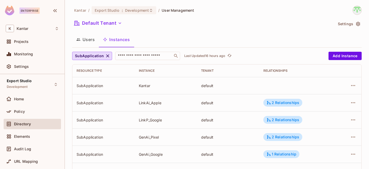
scroll to position [32, 0]
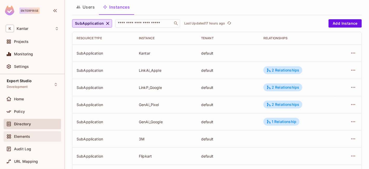
click at [25, 135] on span "Elements" at bounding box center [22, 136] width 16 height 4
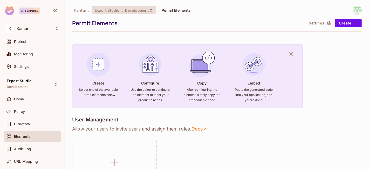
click at [131, 13] on div "Export Studio : Development" at bounding box center [124, 10] width 65 height 8
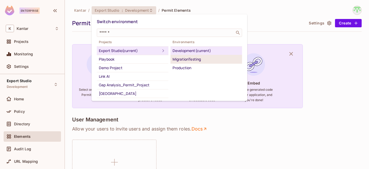
click at [182, 59] on div "MigrationTesting" at bounding box center [205, 59] width 67 height 6
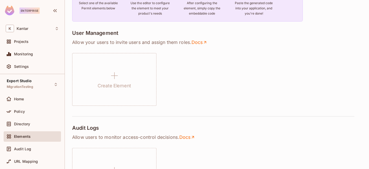
scroll to position [115, 0]
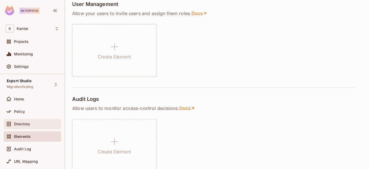
click at [19, 120] on div "Directory" at bounding box center [32, 124] width 57 height 10
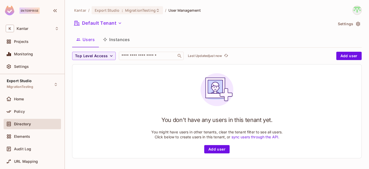
click at [95, 106] on div "You don't have any users in this tenant yet. You might have users in other tena…" at bounding box center [216, 110] width 289 height 93
click at [124, 44] on button "Instances" at bounding box center [116, 39] width 35 height 13
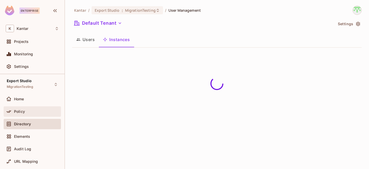
click at [36, 114] on div "Policy" at bounding box center [32, 111] width 57 height 10
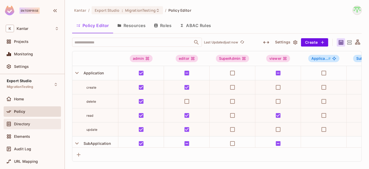
click at [17, 128] on div "Directory" at bounding box center [32, 124] width 57 height 10
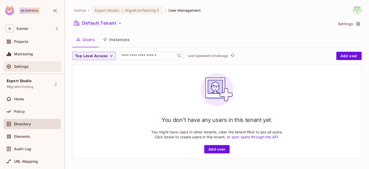
click at [30, 68] on div "Settings" at bounding box center [36, 66] width 45 height 4
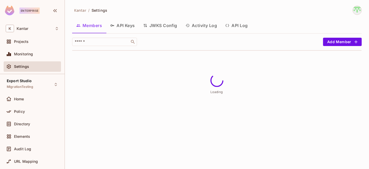
click at [121, 30] on button "API Keys" at bounding box center [122, 25] width 33 height 13
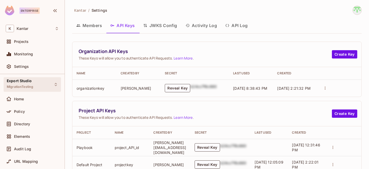
click at [25, 82] on span "Export Studio" at bounding box center [19, 81] width 25 height 4
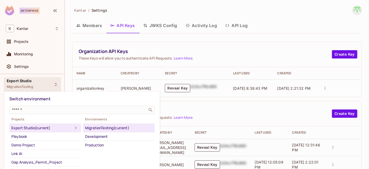
click at [99, 128] on div "MigrationTesting (current)" at bounding box center [118, 127] width 67 height 6
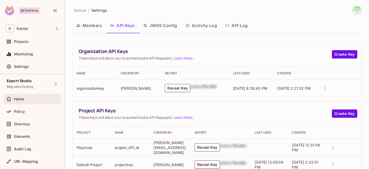
click at [15, 102] on div "Home" at bounding box center [32, 99] width 57 height 10
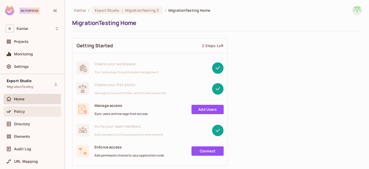
click at [36, 109] on div "Policy" at bounding box center [36, 111] width 45 height 4
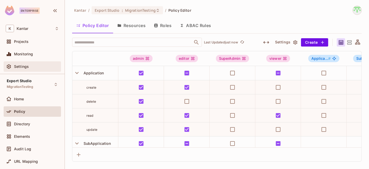
click at [28, 65] on span "Settings" at bounding box center [21, 66] width 15 height 4
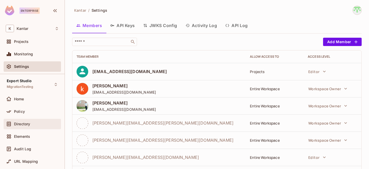
click at [37, 126] on div "Directory" at bounding box center [32, 124] width 53 height 6
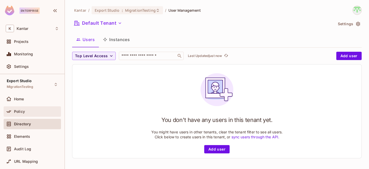
click at [40, 112] on div "Policy" at bounding box center [36, 111] width 45 height 4
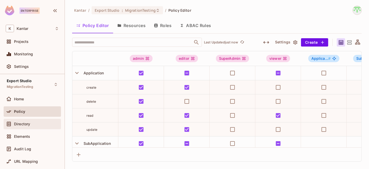
click at [16, 125] on span "Directory" at bounding box center [22, 124] width 16 height 4
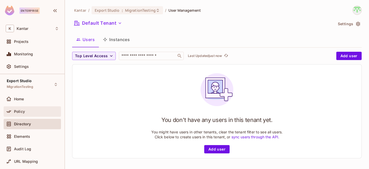
click at [40, 111] on div "Policy" at bounding box center [36, 111] width 45 height 4
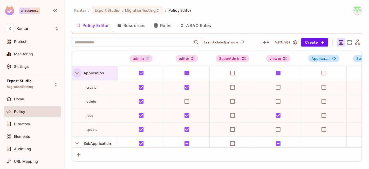
click at [74, 74] on icon "button" at bounding box center [76, 72] width 7 height 7
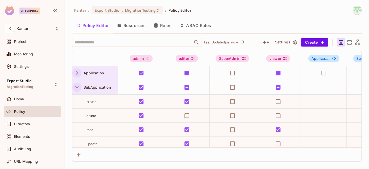
click at [75, 85] on icon "button" at bounding box center [76, 86] width 7 height 7
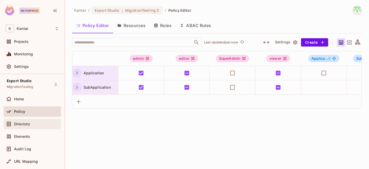
click at [42, 125] on div "Directory" at bounding box center [36, 124] width 45 height 4
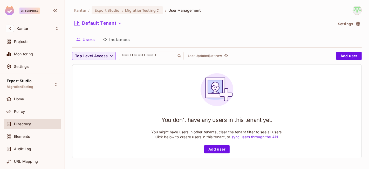
click at [124, 48] on div "Kantar / Export Studio : MigrationTesting / User Management Default Tenant Sett…" at bounding box center [216, 84] width 289 height 156
click at [124, 41] on button "Instances" at bounding box center [116, 39] width 35 height 13
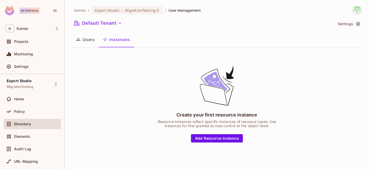
click at [76, 41] on button "Users" at bounding box center [85, 39] width 27 height 13
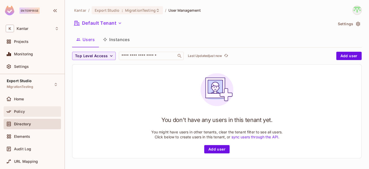
click at [42, 111] on div "Policy" at bounding box center [36, 111] width 45 height 4
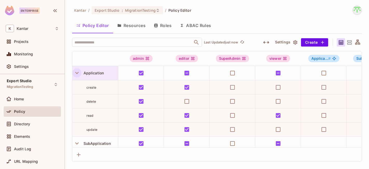
click at [78, 70] on icon "button" at bounding box center [76, 72] width 7 height 7
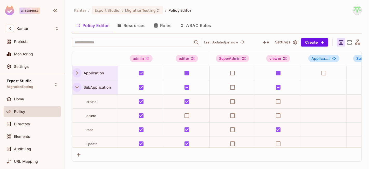
click at [75, 86] on icon "button" at bounding box center [76, 87] width 3 height 2
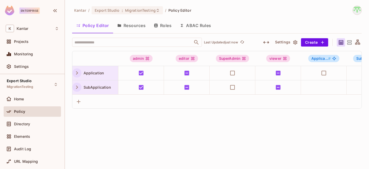
click at [138, 30] on button "Resources" at bounding box center [131, 25] width 37 height 13
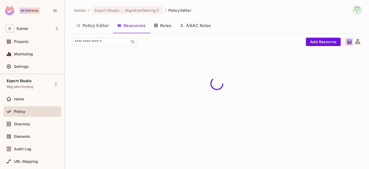
click at [99, 23] on button "Policy Editor" at bounding box center [92, 25] width 41 height 13
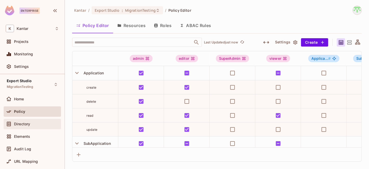
click at [32, 121] on div "Directory" at bounding box center [32, 124] width 53 height 6
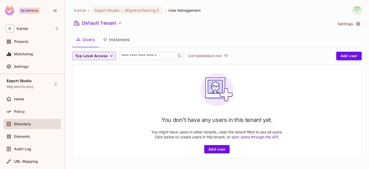
click at [342, 57] on button "Add user" at bounding box center [348, 56] width 25 height 8
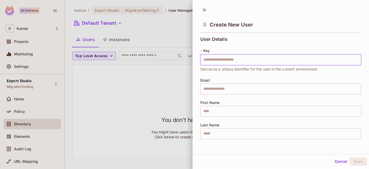
click at [290, 58] on input "text" at bounding box center [280, 59] width 161 height 11
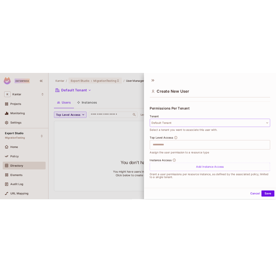
scroll to position [1, 0]
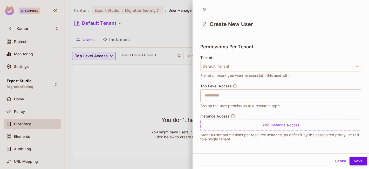
type input "**********"
click at [351, 160] on button "Save" at bounding box center [357, 160] width 17 height 8
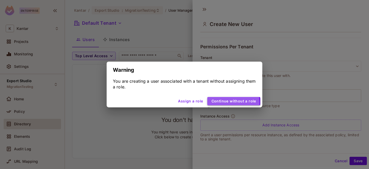
click at [221, 102] on button "Continue without a role" at bounding box center [233, 101] width 53 height 8
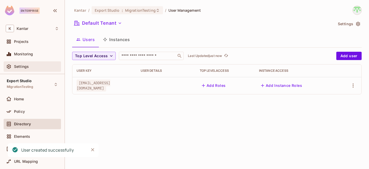
click at [25, 65] on span "Settings" at bounding box center [21, 66] width 15 height 4
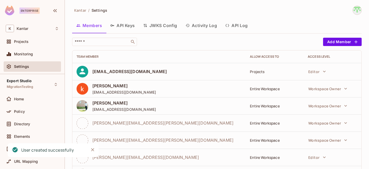
click at [241, 24] on button "API Log" at bounding box center [236, 25] width 31 height 13
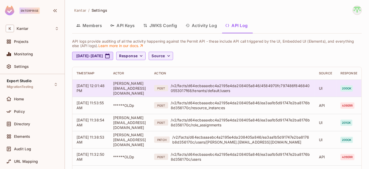
click at [239, 90] on div "/v2/facts/d64ecbaaaebc4a2195e4da208405a846/4584970fc797486f8468400553017f68/ten…" at bounding box center [241, 88] width 140 height 10
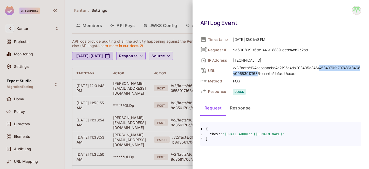
drag, startPoint x: 321, startPoint y: 68, endPoint x: 257, endPoint y: 74, distance: 64.0
click at [257, 74] on div "/v2/facts/d64ecbaaaebc4a2195e4da208405a846/4584970fc797486f8468400553017f68/ten…" at bounding box center [297, 70] width 128 height 11
copy div "4584970fc797486f8468400553017f68"
click at [135, 75] on div at bounding box center [184, 84] width 369 height 169
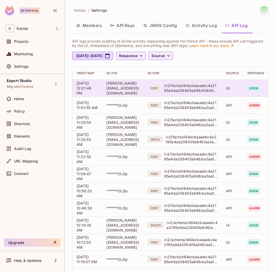
click at [189, 90] on div "/v2/facts/d64ecbaaaebc4a2195e4da208405a846/4584970fc797486f8468400553017f68/ten…" at bounding box center [191, 88] width 54 height 10
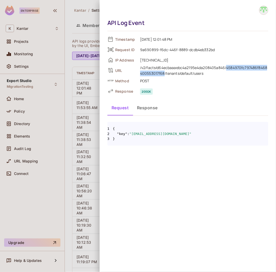
drag, startPoint x: 227, startPoint y: 67, endPoint x: 165, endPoint y: 74, distance: 62.3
click at [165, 74] on div "/v2/facts/d64ecbaaaebc4a2195e4da208405a846/4584970fc797486f8468400553017f68/ten…" at bounding box center [204, 70] width 128 height 11
copy div "4584970fc797486f8468400553017f68"
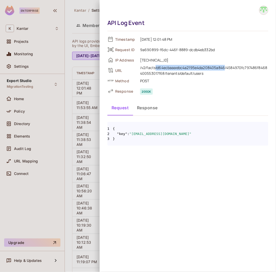
drag, startPoint x: 156, startPoint y: 67, endPoint x: 225, endPoint y: 68, distance: 68.5
click at [225, 68] on div "/v2/facts/d64ecbaaaebc4a2195e4da208405a846/4584970fc797486f8468400553017f68/ten…" at bounding box center [204, 70] width 128 height 11
copy div "/d64ecbaaaebc4a2195e4da208405a846"
click at [52, 108] on div at bounding box center [138, 136] width 276 height 272
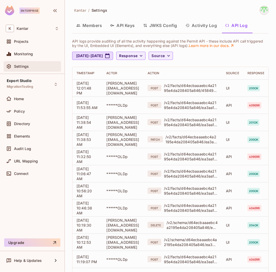
click at [30, 69] on div "Settings" at bounding box center [32, 66] width 53 height 6
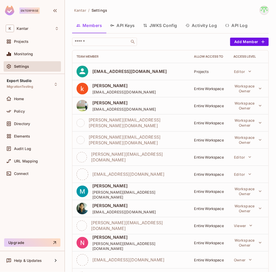
click at [133, 26] on button "API Keys" at bounding box center [122, 25] width 33 height 13
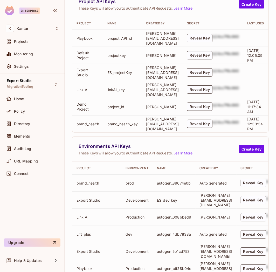
scroll to position [0, 29]
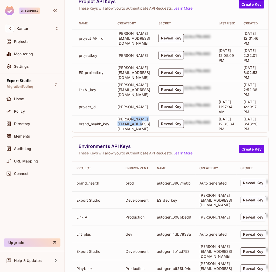
drag, startPoint x: 164, startPoint y: 136, endPoint x: 129, endPoint y: 136, distance: 34.8
click at [129, 132] on td "Girishankar.VP@kantar.com" at bounding box center [133, 123] width 41 height 17
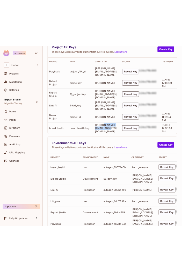
scroll to position [0, 0]
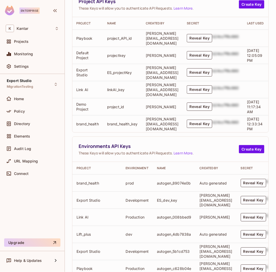
click at [70, 160] on div "Kantar / Settings Members API Keys JWKS Config Activity Log API Log Organizatio…" at bounding box center [170, 136] width 211 height 272
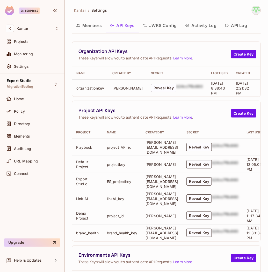
scroll to position [29, 0]
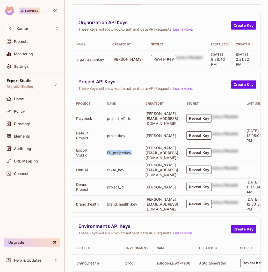
drag, startPoint x: 107, startPoint y: 157, endPoint x: 150, endPoint y: 158, distance: 42.3
click at [140, 158] on td "ES_projectKey" at bounding box center [122, 152] width 39 height 17
click at [212, 156] on button "Reveal Key" at bounding box center [199, 152] width 25 height 8
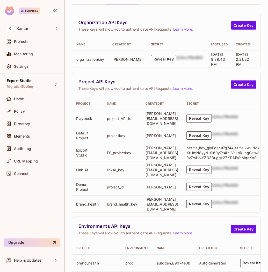
click at [208, 157] on p "permit_key_giyEdahu7g74493msI2wlJrMkXrUmN8yyrHXl60y7e4IhLVakoRupgCHw3Rv7wHNYZO3…" at bounding box center [224, 152] width 75 height 15
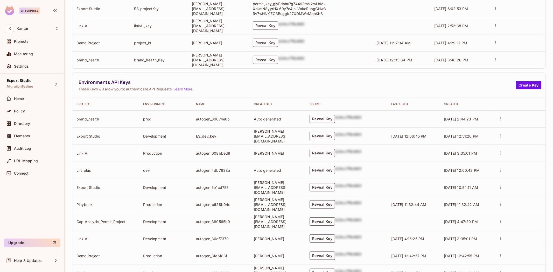
scroll to position [86, 0]
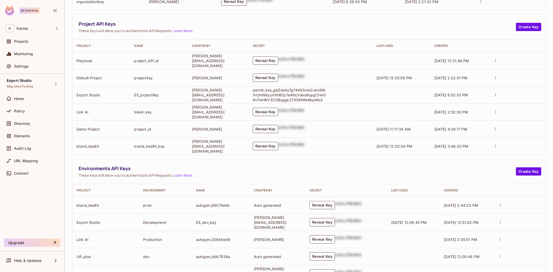
click at [222, 165] on div "Environments API Keys These Keys will allow you to authenticate API Requests. L…" at bounding box center [308, 171] width 473 height 25
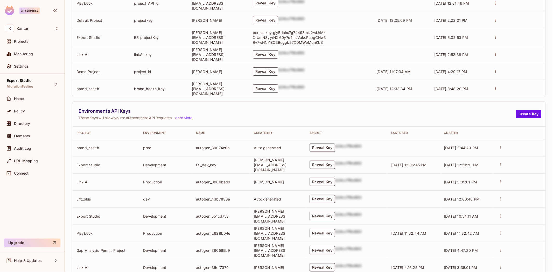
scroll to position [173, 0]
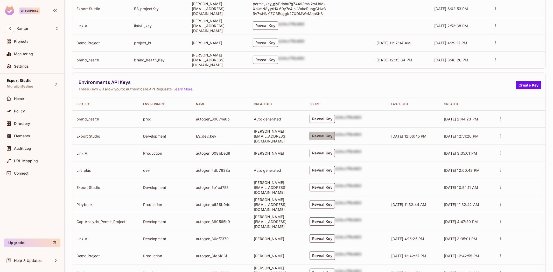
click at [328, 138] on button "Reveal Key" at bounding box center [322, 136] width 25 height 8
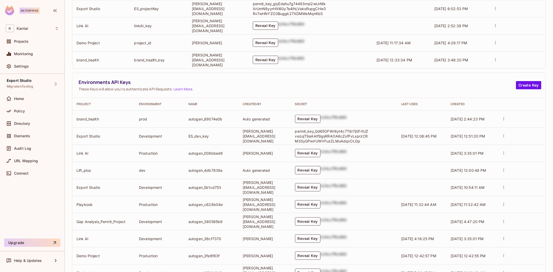
scroll to position [211, 0]
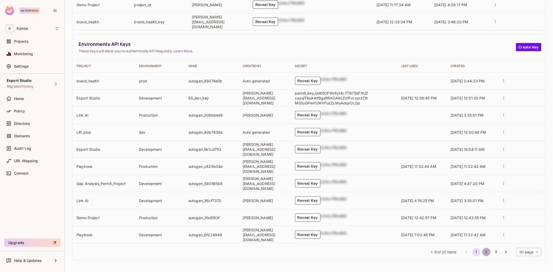
click at [368, 168] on button "2" at bounding box center [486, 252] width 8 height 8
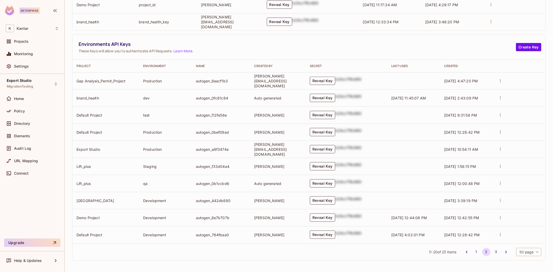
click at [368, 168] on li "3" at bounding box center [496, 252] width 10 height 8
click at [368, 168] on button "3" at bounding box center [496, 252] width 8 height 8
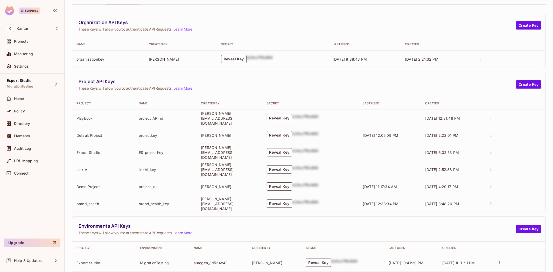
scroll to position [91, 0]
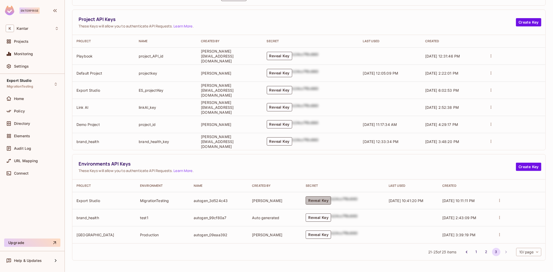
click at [315, 168] on button "Reveal Key" at bounding box center [318, 201] width 25 height 8
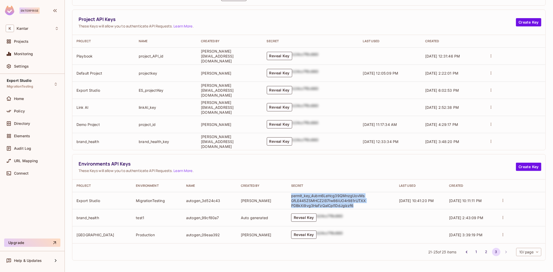
drag, startPoint x: 284, startPoint y: 197, endPoint x: 336, endPoint y: 204, distance: 52.0
click at [350, 168] on p "permit_key_4ubm6LeHcg39QMnzgUovMsGfLE445ZSMHCZ2El7Iw86iUO4r981rUTXXPDBkXi9vg3Ha…" at bounding box center [328, 200] width 75 height 15
copy p "permit_key_4ubm6LeHcg39QMnzgUovMsGfLE445ZSMHCZ2El7Iw86iUO4r981rUTXXPDBkXi9vg3Ha…"
click at [24, 124] on span "Directory" at bounding box center [22, 124] width 16 height 4
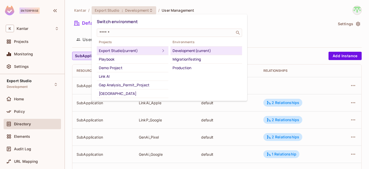
scroll to position [24, 0]
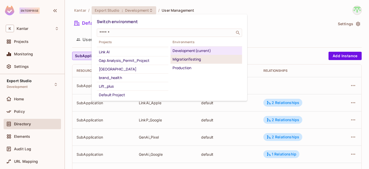
click at [186, 58] on div "MigrationTesting" at bounding box center [205, 59] width 67 height 6
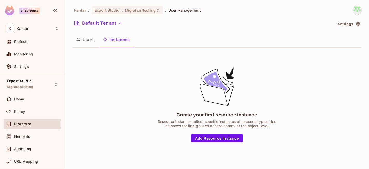
click at [39, 72] on div "Settings" at bounding box center [32, 67] width 57 height 12
click at [41, 68] on div "Settings" at bounding box center [36, 66] width 45 height 4
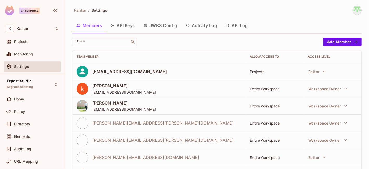
click at [133, 29] on button "API Keys" at bounding box center [122, 25] width 33 height 13
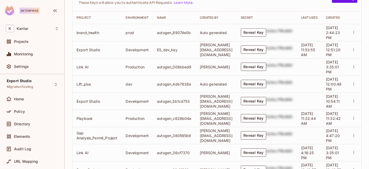
scroll to position [317, 0]
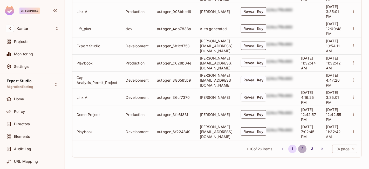
click at [298, 150] on button "2" at bounding box center [302, 148] width 8 height 8
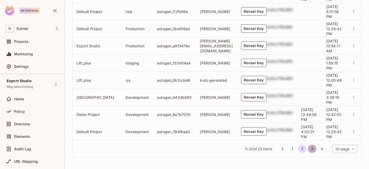
click at [308, 151] on button "3" at bounding box center [312, 148] width 8 height 8
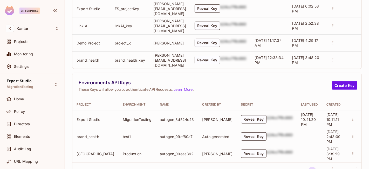
scroll to position [194, 0]
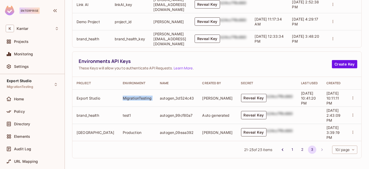
drag, startPoint x: 111, startPoint y: 97, endPoint x: 147, endPoint y: 99, distance: 36.3
click at [146, 99] on tr "Export Studio MigrationTesting autogen_3d524c43 kumareshan natarajan Reveal Key…" at bounding box center [216, 97] width 289 height 17
click at [241, 95] on button "Reveal Key" at bounding box center [253, 98] width 25 height 8
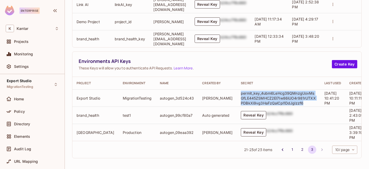
drag, startPoint x: 216, startPoint y: 92, endPoint x: 280, endPoint y: 102, distance: 65.0
click at [280, 102] on td "permit_key_4ubm6LeHcg39QMnzgUovMsGfLE445ZSMHCZ2El7Iw86iUO4r981rUTXXPDBkXi9vg3Ha…" at bounding box center [277, 97] width 83 height 17
copy p "permit_key_4ubm6LeHcg39QMnzgUovMsGfLE445ZSMHCZ2El7Iw86iUO4r981rUTXXPDBkXi9vg3Ha…"
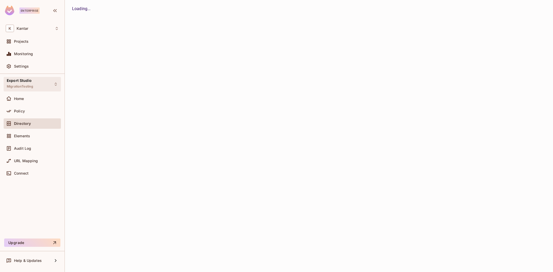
click at [18, 80] on span "Export Studio" at bounding box center [19, 81] width 25 height 4
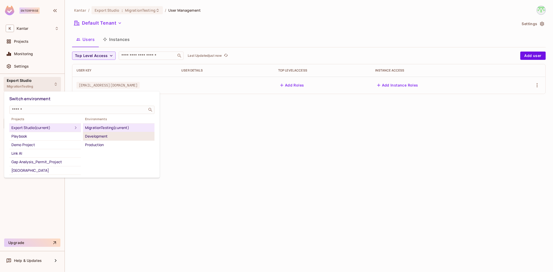
click at [97, 136] on div "Development" at bounding box center [118, 136] width 67 height 6
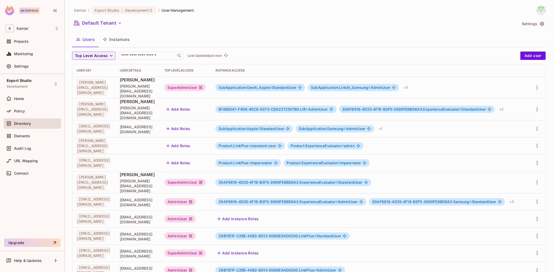
click at [206, 86] on div "SuperAdminUser" at bounding box center [184, 87] width 41 height 7
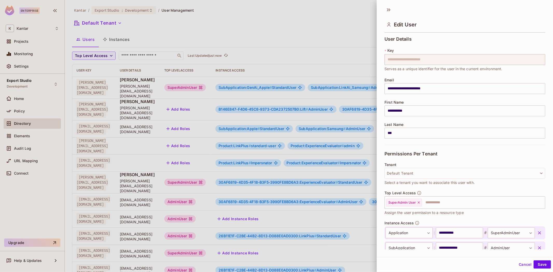
click at [523, 268] on button "Cancel" at bounding box center [525, 265] width 17 height 8
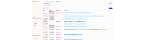
scroll to position [0, 32]
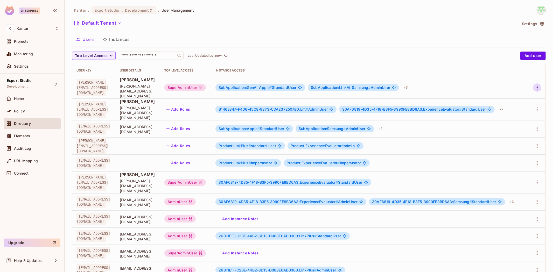
click at [533, 86] on div at bounding box center [537, 87] width 9 height 8
click at [534, 85] on icon "button" at bounding box center [537, 88] width 6 height 6
click at [519, 106] on div "Edit Attributes" at bounding box center [515, 108] width 26 height 5
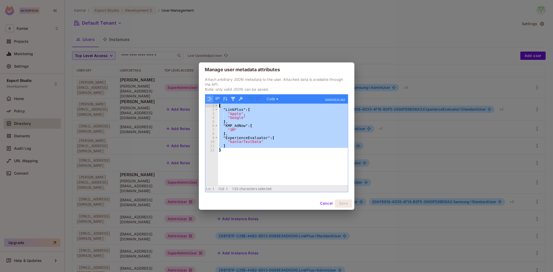
drag, startPoint x: 229, startPoint y: 159, endPoint x: 213, endPoint y: 101, distance: 60.3
click at [213, 101] on div "Code ▾ powered by ace 1 2 3 4 5 6 7 8 9 10 11 12 { "LinkPlus" : [ "Apple" , "Go…" at bounding box center [276, 143] width 143 height 98
click at [274, 151] on div "{ "LinkPlus" : [ "Apple" , "Google" ] , "KMP_AdNow" : [ "3M" ] , "ExperienceEva…" at bounding box center [283, 145] width 130 height 82
drag, startPoint x: 244, startPoint y: 157, endPoint x: 216, endPoint y: 104, distance: 60.1
click at [216, 104] on div "1 2 3 4 5 6 7 8 9 10 11 12 { "LinkPlus" : [ "Apple" , "Google" ] , "KMP_AdNow" …" at bounding box center [276, 145] width 143 height 82
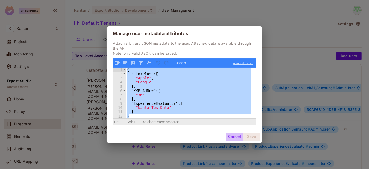
click at [231, 138] on button "Cancel" at bounding box center [234, 136] width 17 height 8
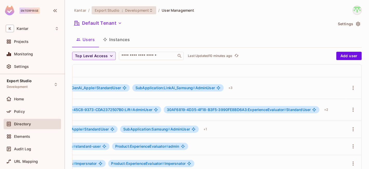
click at [118, 8] on span "Export Studio" at bounding box center [107, 10] width 25 height 5
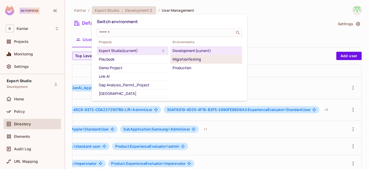
click at [185, 59] on div "MigrationTesting" at bounding box center [205, 59] width 67 height 6
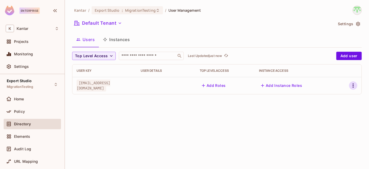
click at [356, 86] on button "button" at bounding box center [353, 85] width 8 height 8
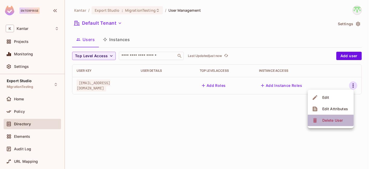
click at [330, 120] on div "Delete User" at bounding box center [332, 119] width 20 height 5
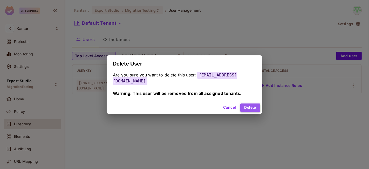
click at [240, 104] on button "Delete" at bounding box center [250, 107] width 20 height 8
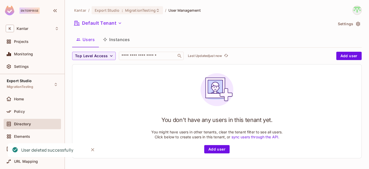
click at [114, 37] on button "Instances" at bounding box center [116, 39] width 35 height 13
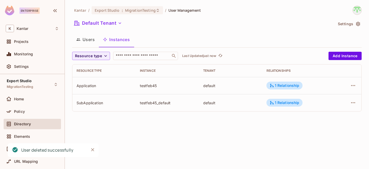
click at [131, 130] on div "Kantar / Export Studio : MigrationTesting / User Management Default Tenant Sett…" at bounding box center [217, 84] width 304 height 169
click at [355, 100] on icon "button" at bounding box center [353, 102] width 6 height 6
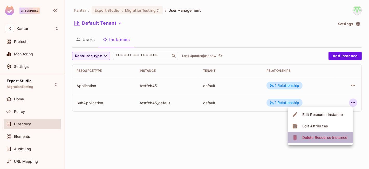
click at [325, 136] on div "Delete Resource Instance" at bounding box center [324, 137] width 45 height 5
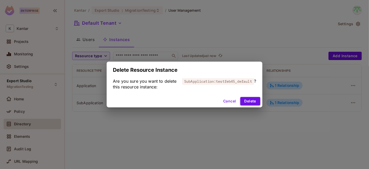
click at [253, 103] on button "Delete" at bounding box center [250, 101] width 20 height 8
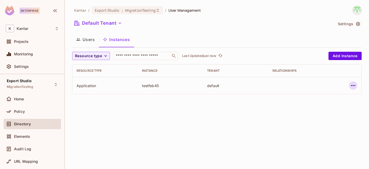
click at [354, 86] on icon "button" at bounding box center [353, 85] width 6 height 6
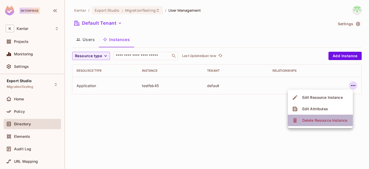
click at [314, 117] on span "Delete Resource Instance" at bounding box center [325, 120] width 48 height 8
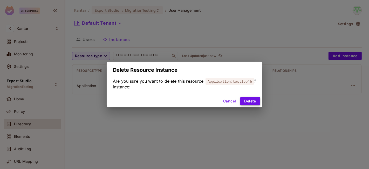
click at [251, 100] on button "Delete" at bounding box center [250, 101] width 20 height 8
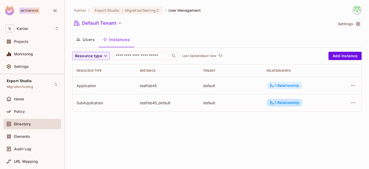
click at [286, 84] on div "1 Relationship" at bounding box center [284, 85] width 30 height 5
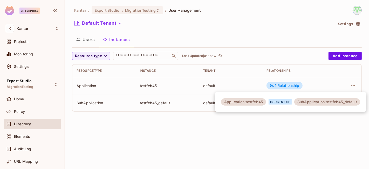
drag, startPoint x: 274, startPoint y: 141, endPoint x: 276, endPoint y: 132, distance: 8.8
click at [275, 140] on div at bounding box center [184, 84] width 369 height 169
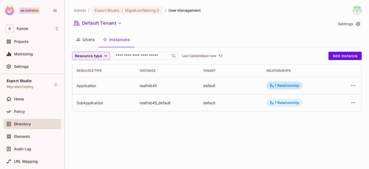
click at [278, 101] on div "1 Relationship" at bounding box center [284, 102] width 30 height 5
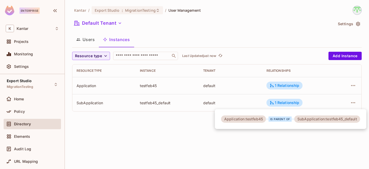
click at [273, 151] on div at bounding box center [184, 84] width 369 height 169
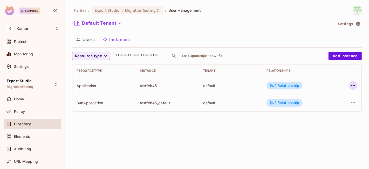
click at [350, 85] on icon "button" at bounding box center [353, 85] width 6 height 6
click at [353, 81] on button "button" at bounding box center [353, 85] width 8 height 8
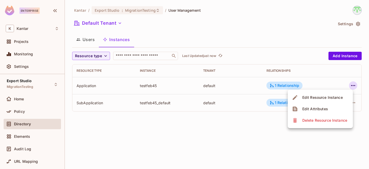
click at [325, 122] on div "Delete Resource Instance" at bounding box center [324, 119] width 45 height 5
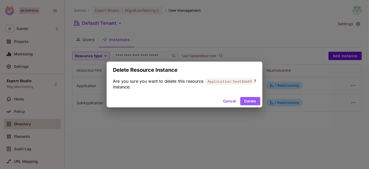
drag, startPoint x: 245, startPoint y: 97, endPoint x: 275, endPoint y: 97, distance: 29.8
click at [246, 99] on button "Delete" at bounding box center [250, 101] width 20 height 8
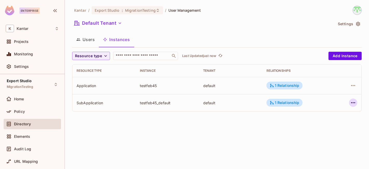
click at [351, 104] on icon "button" at bounding box center [353, 102] width 6 height 6
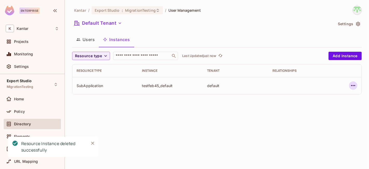
click at [351, 87] on icon "button" at bounding box center [353, 85] width 6 height 6
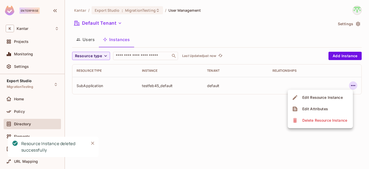
click at [323, 120] on div "Delete Resource Instance" at bounding box center [324, 119] width 45 height 5
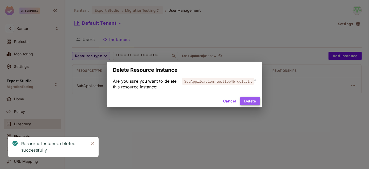
click at [248, 98] on button "Delete" at bounding box center [250, 101] width 20 height 8
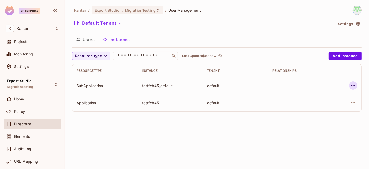
click at [356, 86] on icon "button" at bounding box center [353, 85] width 6 height 6
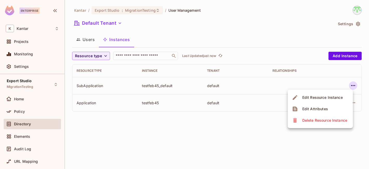
click at [324, 119] on div "Delete Resource Instance" at bounding box center [324, 119] width 45 height 5
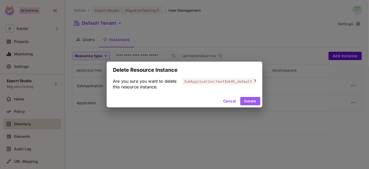
drag, startPoint x: 250, startPoint y: 105, endPoint x: 281, endPoint y: 101, distance: 31.1
click at [251, 105] on button "Delete" at bounding box center [250, 101] width 20 height 8
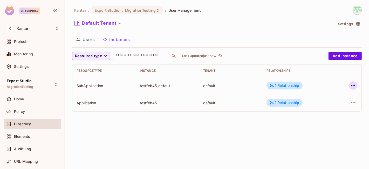
click at [353, 85] on icon "button" at bounding box center [353, 85] width 6 height 6
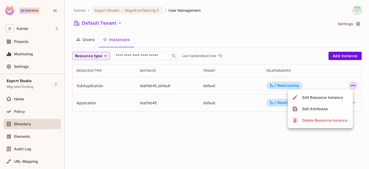
click at [336, 119] on div "Delete Resource Instance" at bounding box center [324, 119] width 45 height 5
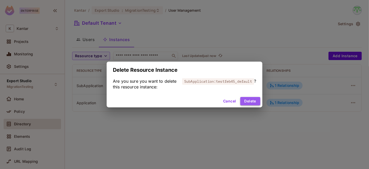
drag, startPoint x: 247, startPoint y: 102, endPoint x: 302, endPoint y: 104, distance: 55.6
click at [247, 102] on button "Delete" at bounding box center [250, 101] width 20 height 8
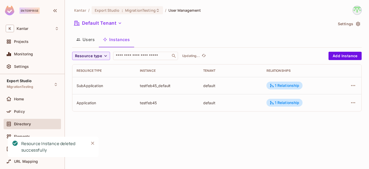
drag, startPoint x: 354, startPoint y: 103, endPoint x: 337, endPoint y: 104, distance: 17.4
click at [354, 103] on icon "button" at bounding box center [353, 102] width 6 height 6
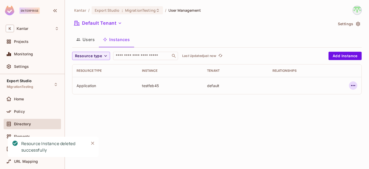
click at [353, 84] on icon "button" at bounding box center [353, 85] width 6 height 6
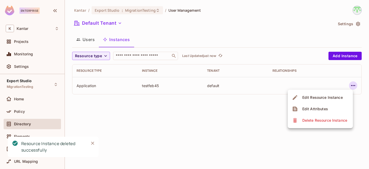
click at [322, 120] on div "Delete Resource Instance" at bounding box center [324, 119] width 45 height 5
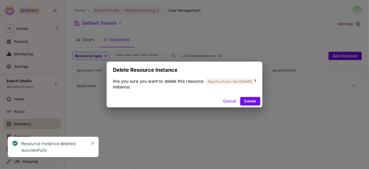
click at [252, 103] on button "Delete" at bounding box center [250, 101] width 20 height 8
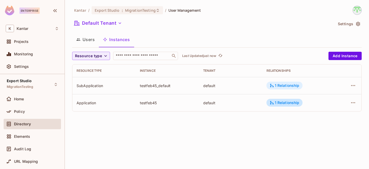
click at [288, 84] on div "1 Relationship" at bounding box center [284, 85] width 30 height 5
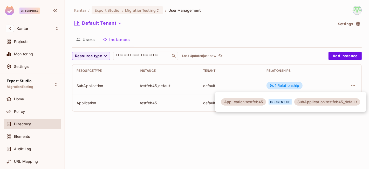
drag, startPoint x: 282, startPoint y: 146, endPoint x: 281, endPoint y: 134, distance: 12.7
click at [281, 140] on div at bounding box center [184, 84] width 369 height 169
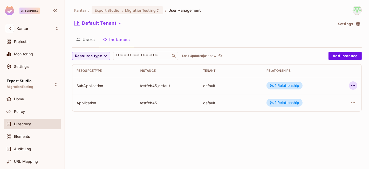
click at [354, 85] on icon "button" at bounding box center [353, 85] width 4 height 1
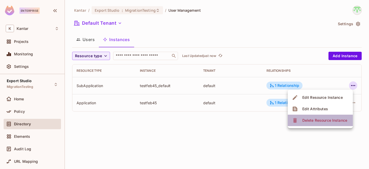
click at [324, 119] on div "Delete Resource Instance" at bounding box center [324, 119] width 45 height 5
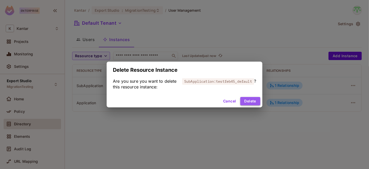
click at [249, 101] on button "Delete" at bounding box center [250, 101] width 20 height 8
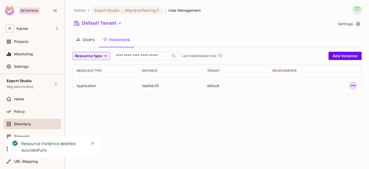
click at [352, 85] on icon "button" at bounding box center [353, 85] width 4 height 1
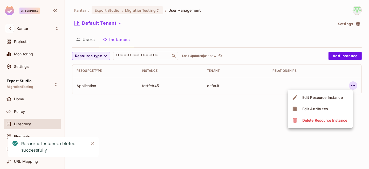
click at [308, 119] on div "Delete Resource Instance" at bounding box center [324, 119] width 45 height 5
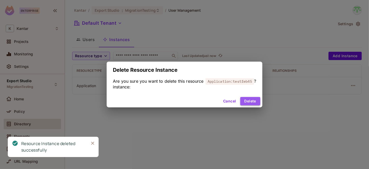
click at [251, 100] on button "Delete" at bounding box center [250, 101] width 20 height 8
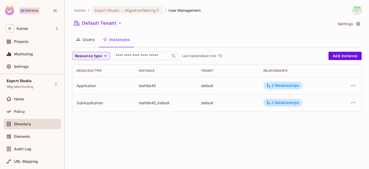
click at [259, 129] on div "Kantar / Export Studio : MigrationTesting / User Management Default Tenant Sett…" at bounding box center [217, 84] width 304 height 169
click at [350, 83] on icon "button" at bounding box center [353, 85] width 6 height 6
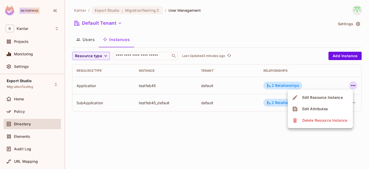
click at [305, 120] on div "Delete Resource Instance" at bounding box center [324, 119] width 45 height 5
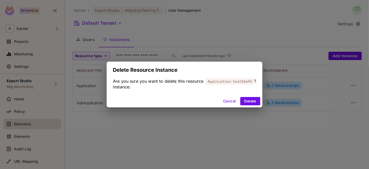
click at [253, 105] on div "Cancel Delete" at bounding box center [185, 101] width 156 height 12
click at [253, 103] on button "Delete" at bounding box center [250, 101] width 20 height 8
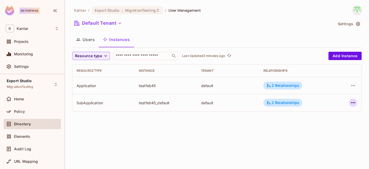
click at [354, 103] on icon "button" at bounding box center [353, 102] width 6 height 6
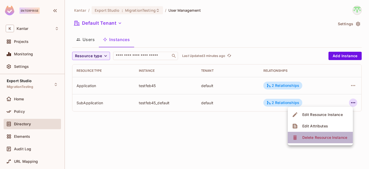
click at [308, 140] on div "Delete Resource Instance" at bounding box center [324, 137] width 45 height 5
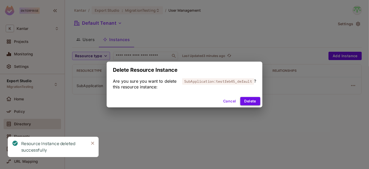
click at [250, 102] on button "Delete" at bounding box center [250, 101] width 20 height 8
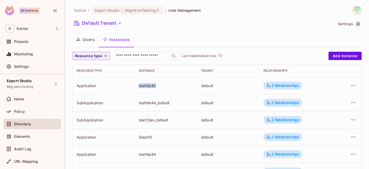
drag, startPoint x: 136, startPoint y: 86, endPoint x: 164, endPoint y: 84, distance: 27.9
click at [164, 84] on td "testfeb45" at bounding box center [166, 85] width 62 height 17
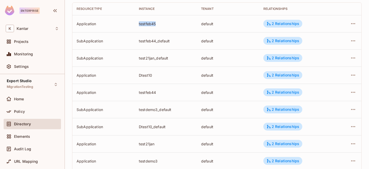
scroll to position [33, 0]
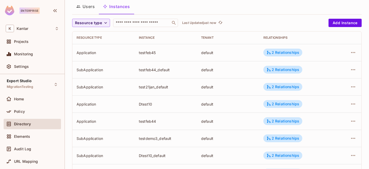
click at [91, 27] on div "Resource type ​ Last Updated just now Add Instance Resource type Instance Tenan…" at bounding box center [216, 117] width 289 height 197
click at [100, 21] on span "Resource type" at bounding box center [88, 23] width 27 height 6
click at [97, 43] on li "Application" at bounding box center [89, 45] width 35 height 11
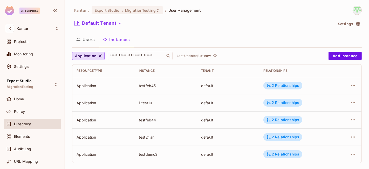
scroll to position [5, 0]
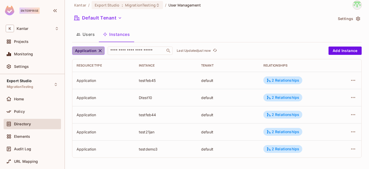
click at [100, 50] on icon "button" at bounding box center [99, 50] width 5 height 5
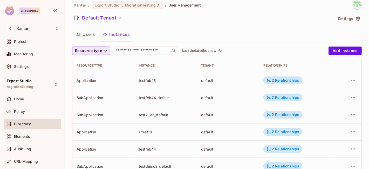
click at [93, 52] on span "Resource type" at bounding box center [88, 50] width 27 height 6
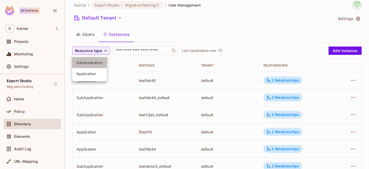
click at [97, 60] on span "SubApplication" at bounding box center [89, 62] width 26 height 5
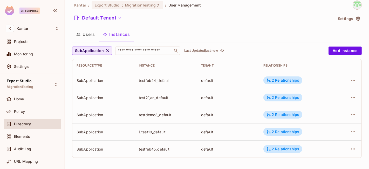
click at [108, 51] on icon "button" at bounding box center [107, 50] width 5 height 5
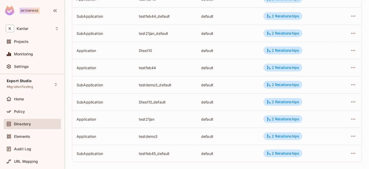
scroll to position [90, 0]
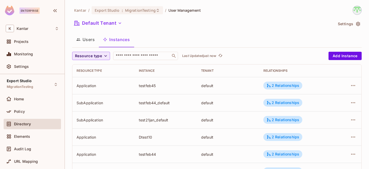
click at [103, 57] on icon "button" at bounding box center [105, 55] width 5 height 5
click at [92, 78] on span "Application" at bounding box center [89, 78] width 26 height 5
drag, startPoint x: 155, startPoint y: 86, endPoint x: 136, endPoint y: 85, distance: 19.0
click at [136, 85] on td "testfeb45" at bounding box center [166, 85] width 62 height 17
drag, startPoint x: 135, startPoint y: 102, endPoint x: 154, endPoint y: 101, distance: 19.0
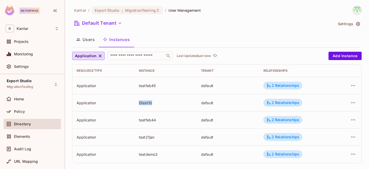
click at [154, 101] on td "Dtest10" at bounding box center [166, 102] width 62 height 17
drag, startPoint x: 136, startPoint y: 119, endPoint x: 157, endPoint y: 121, distance: 21.4
click at [157, 121] on td "testfeb44" at bounding box center [166, 119] width 62 height 17
drag, startPoint x: 135, startPoint y: 137, endPoint x: 158, endPoint y: 134, distance: 23.2
click at [158, 134] on td "test21jan" at bounding box center [166, 136] width 62 height 17
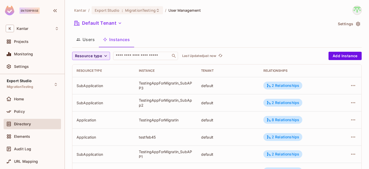
click at [96, 53] on span "Resource type" at bounding box center [88, 56] width 27 height 6
click at [97, 76] on span "Application" at bounding box center [89, 78] width 26 height 5
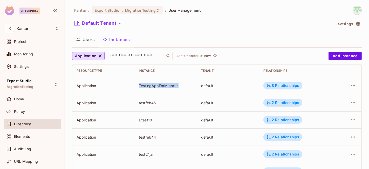
drag, startPoint x: 138, startPoint y: 86, endPoint x: 180, endPoint y: 86, distance: 42.3
click at [180, 86] on td "TestingAppForMigratin" at bounding box center [166, 85] width 62 height 17
click at [101, 57] on icon "button" at bounding box center [99, 55] width 5 height 5
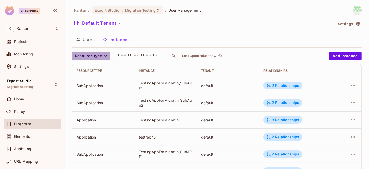
click at [99, 57] on span "Resource type" at bounding box center [88, 56] width 27 height 6
click at [96, 71] on li "SubApplication" at bounding box center [89, 67] width 35 height 11
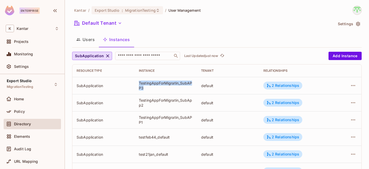
drag, startPoint x: 138, startPoint y: 83, endPoint x: 143, endPoint y: 88, distance: 8.1
click at [143, 88] on td "TestingAppForMigratin_SubAPP3" at bounding box center [166, 85] width 62 height 17
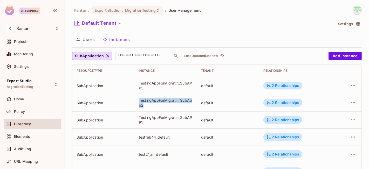
drag, startPoint x: 136, startPoint y: 100, endPoint x: 142, endPoint y: 107, distance: 9.6
click at [142, 105] on td "TestingAppForMigratin_SubApp2" at bounding box center [166, 102] width 62 height 17
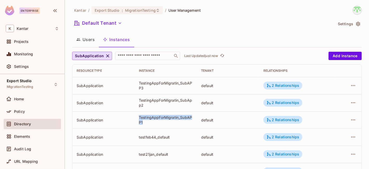
drag, startPoint x: 137, startPoint y: 117, endPoint x: 143, endPoint y: 122, distance: 7.4
click at [143, 122] on td "TestingAppForMigratin_SubAPP1" at bounding box center [166, 119] width 62 height 17
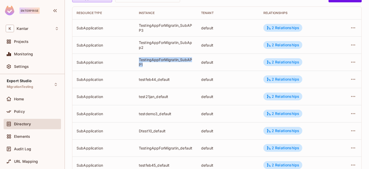
scroll to position [73, 0]
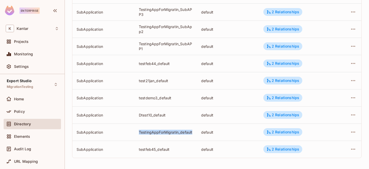
drag, startPoint x: 138, startPoint y: 130, endPoint x: 166, endPoint y: 130, distance: 28.5
click at [142, 134] on td "TestingAppForMigratin_default" at bounding box center [166, 131] width 62 height 17
click at [173, 162] on div "Kantar / Export Studio : MigrationTesting / User Management Default Tenant Sett…" at bounding box center [217, 84] width 304 height 169
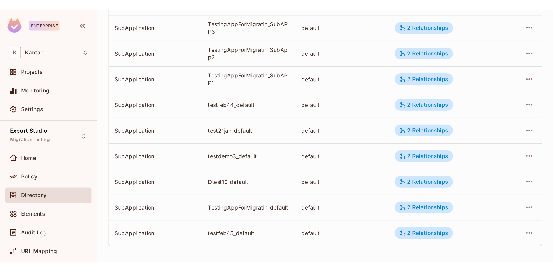
scroll to position [0, 0]
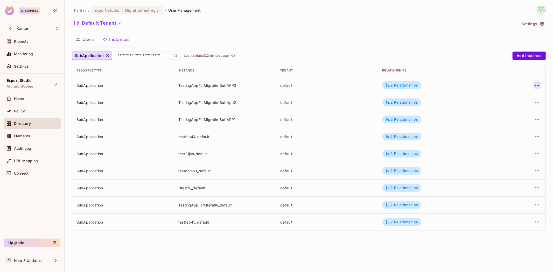
click at [368, 85] on icon "button" at bounding box center [537, 85] width 6 height 6
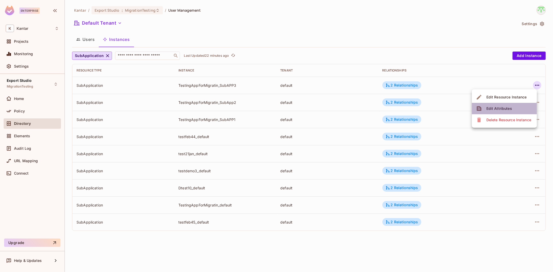
click at [368, 113] on span "Edit Attributes" at bounding box center [499, 109] width 29 height 8
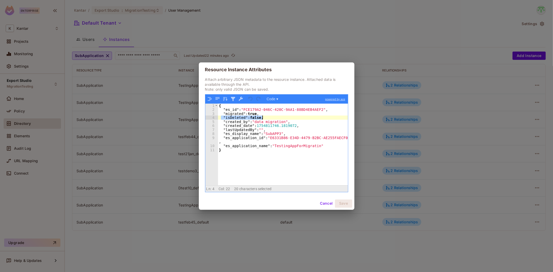
drag, startPoint x: 222, startPoint y: 118, endPoint x: 274, endPoint y: 118, distance: 52.4
click at [274, 118] on div "{ "es_id" : "FCE179A2-046C-420C-9AA1-88BD4EB4AEF2" , "migrated" : true , "isDel…" at bounding box center [283, 149] width 130 height 90
